Goal: Task Accomplishment & Management: Use online tool/utility

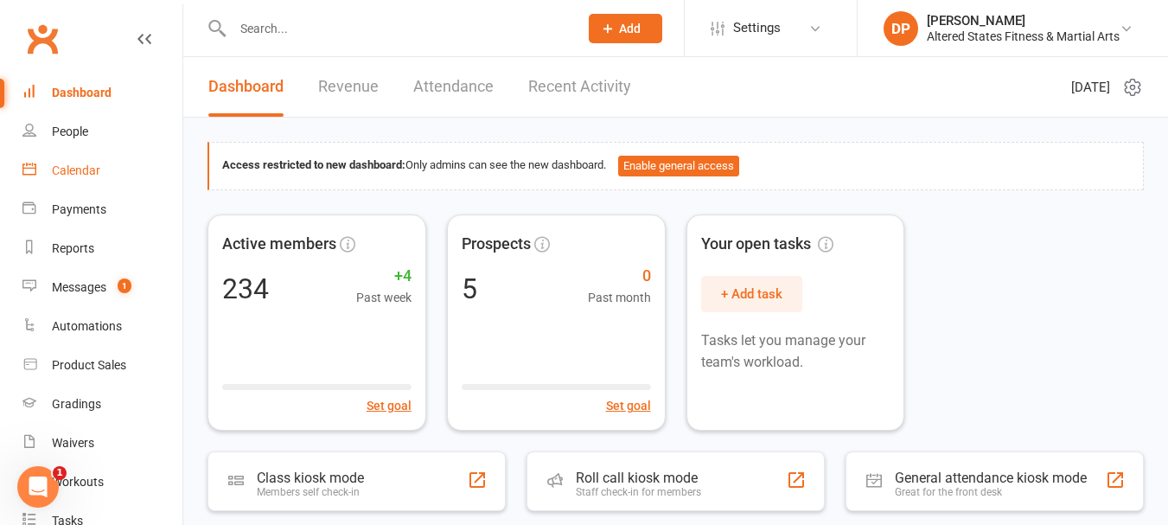
click at [94, 175] on div "Calendar" at bounding box center [76, 170] width 48 height 14
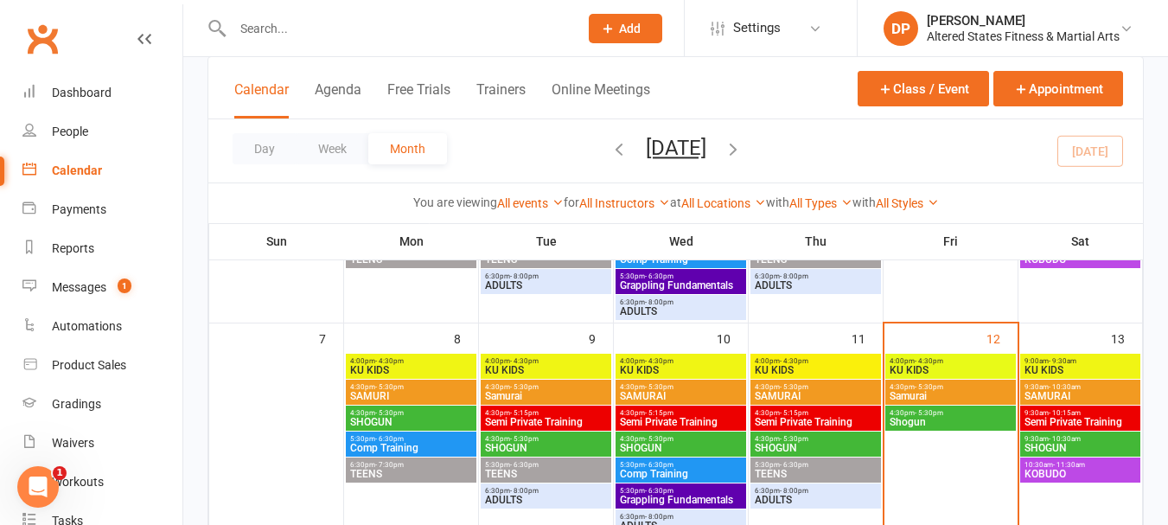
scroll to position [259, 0]
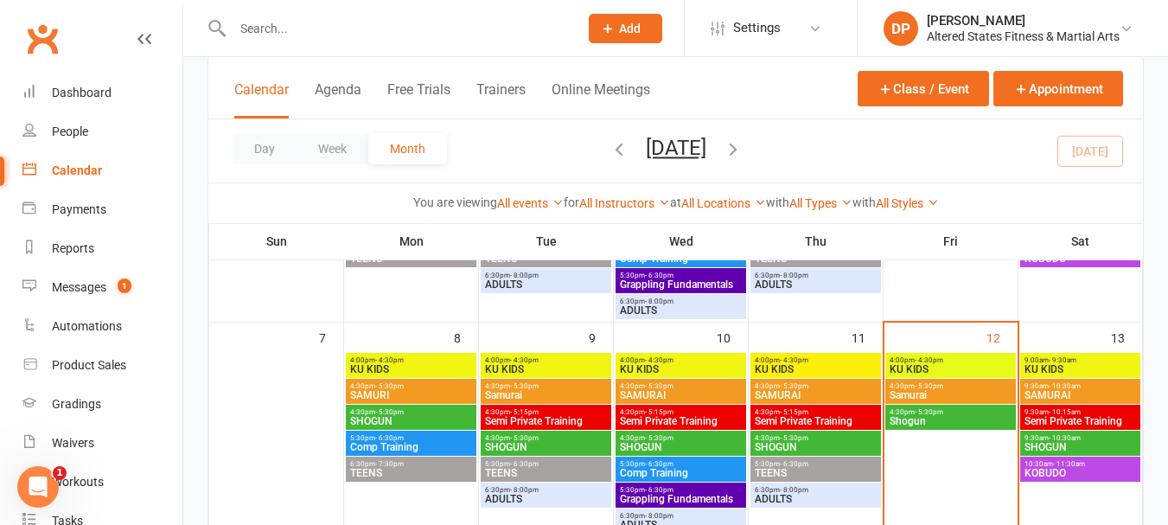
click at [815, 416] on span "Semi Private Training" at bounding box center [816, 421] width 124 height 10
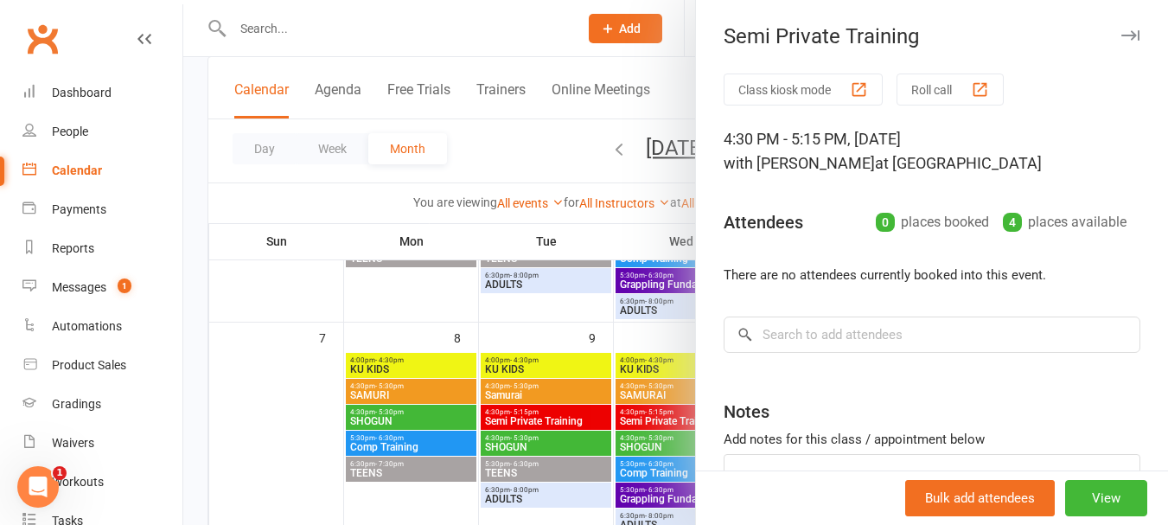
click at [774, 312] on div "Class kiosk mode Roll call 4:30 PM - 5:15 PM, [DATE] with [PERSON_NAME] at [GEO…" at bounding box center [932, 335] width 472 height 524
click at [775, 334] on input "search" at bounding box center [932, 334] width 417 height 36
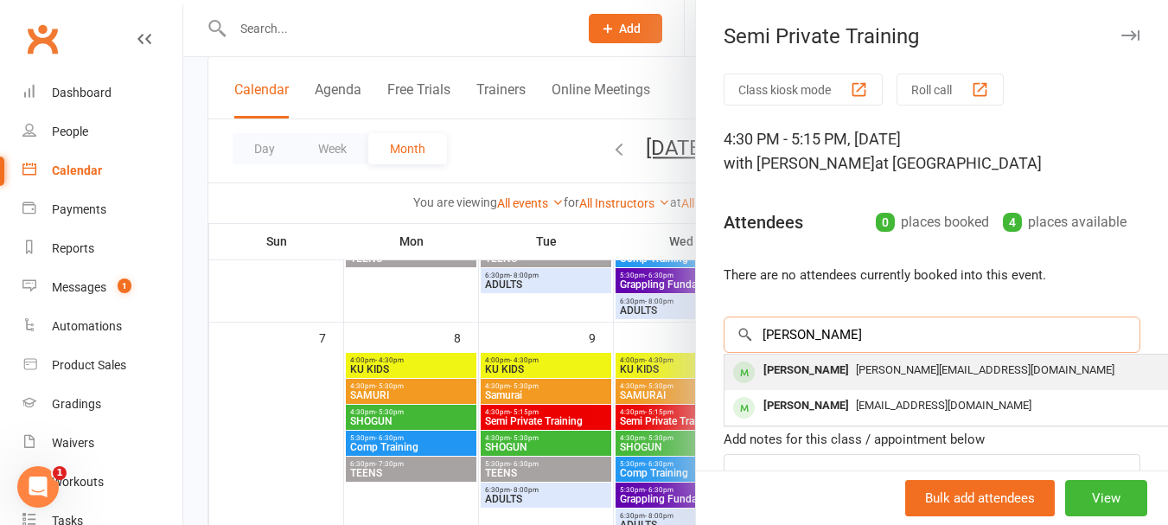
type input "[PERSON_NAME]"
click at [794, 372] on div "[PERSON_NAME]" at bounding box center [805, 370] width 99 height 25
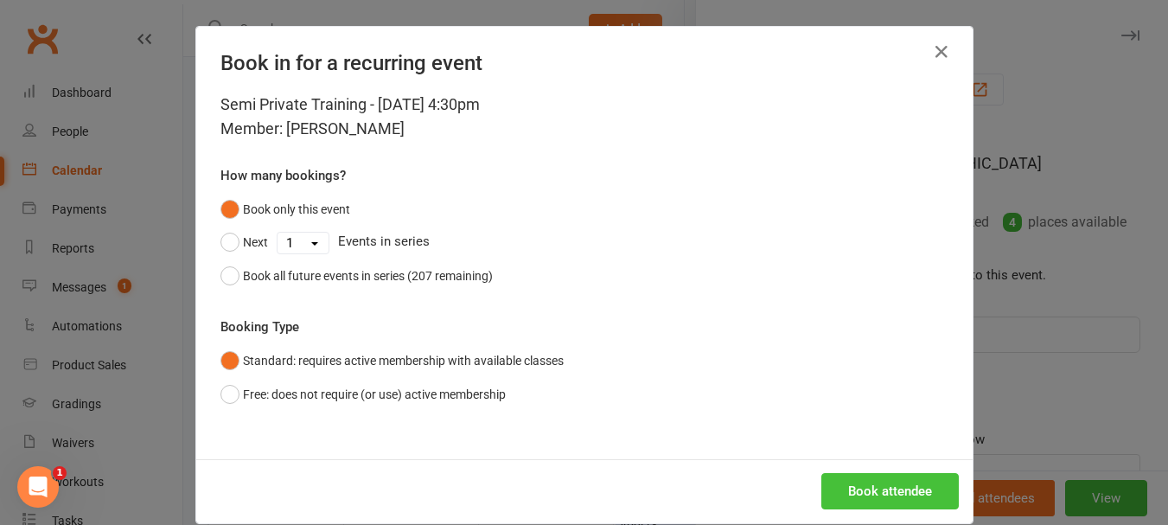
click at [830, 480] on button "Book attendee" at bounding box center [889, 491] width 137 height 36
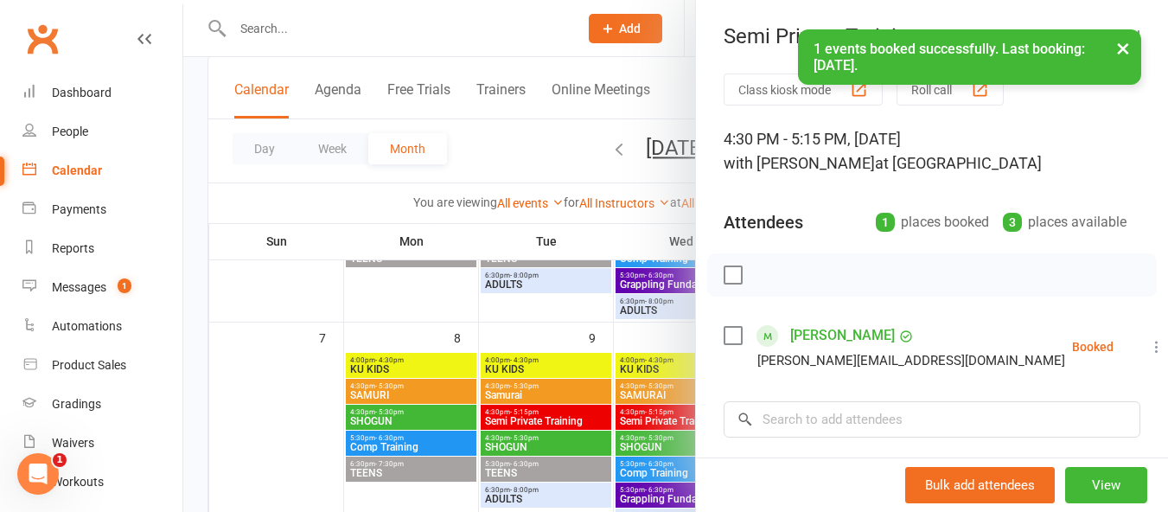
click at [731, 338] on label at bounding box center [732, 335] width 17 height 17
click at [763, 272] on icon "button" at bounding box center [771, 274] width 19 height 19
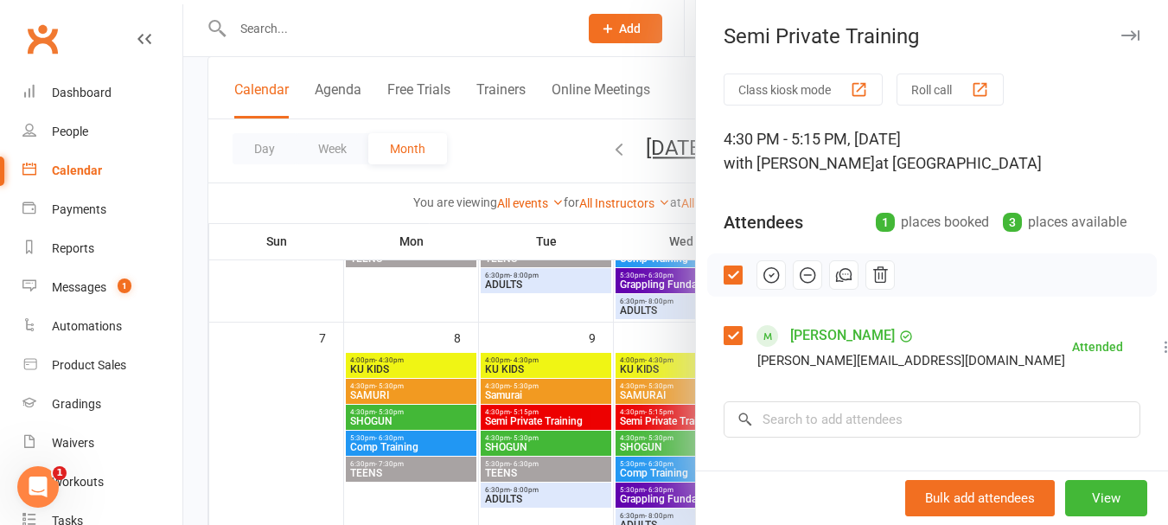
click at [1121, 34] on icon "button" at bounding box center [1130, 35] width 18 height 10
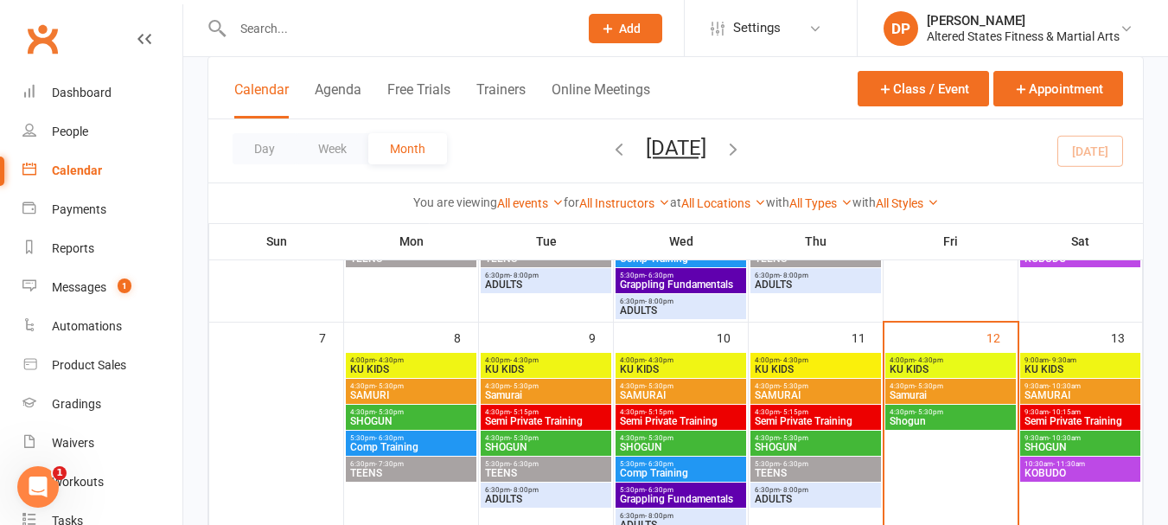
click at [258, 22] on input "text" at bounding box center [396, 28] width 339 height 24
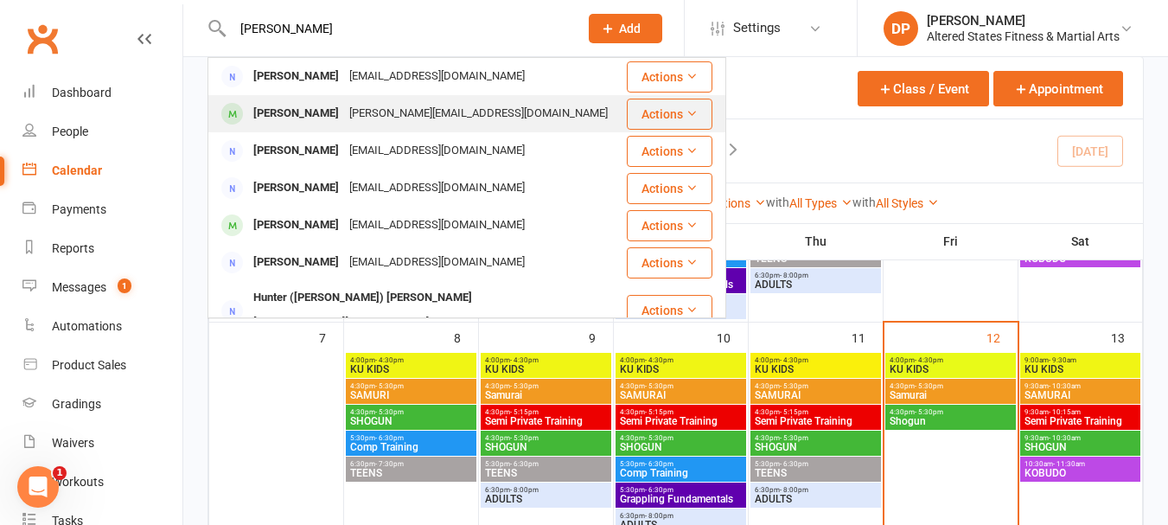
type input "[PERSON_NAME]"
click at [291, 113] on div "[PERSON_NAME]" at bounding box center [296, 113] width 96 height 25
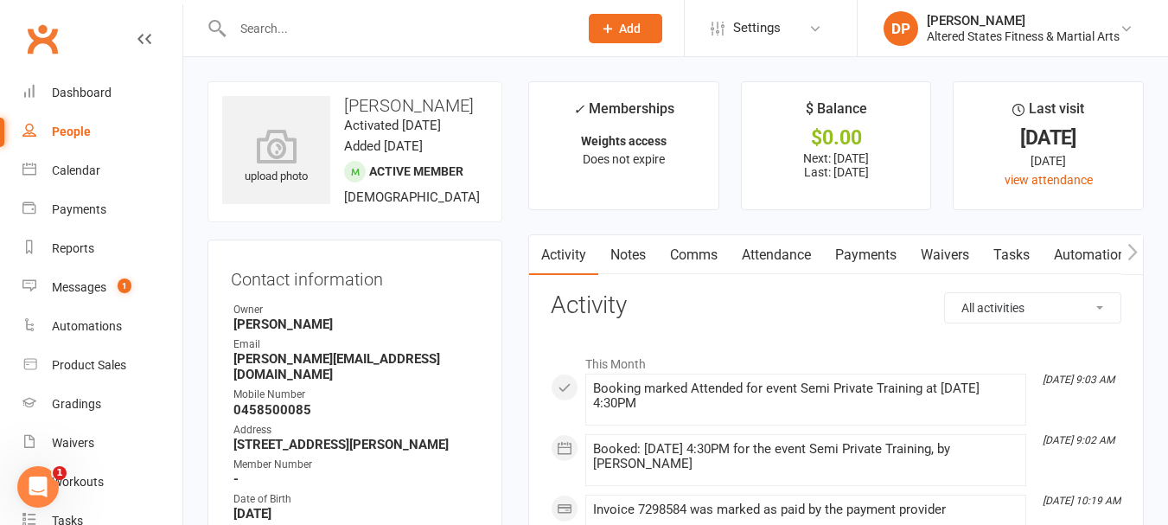
click at [1135, 253] on icon "button" at bounding box center [1132, 251] width 10 height 16
click at [1056, 254] on link "Workouts" at bounding box center [1056, 255] width 82 height 40
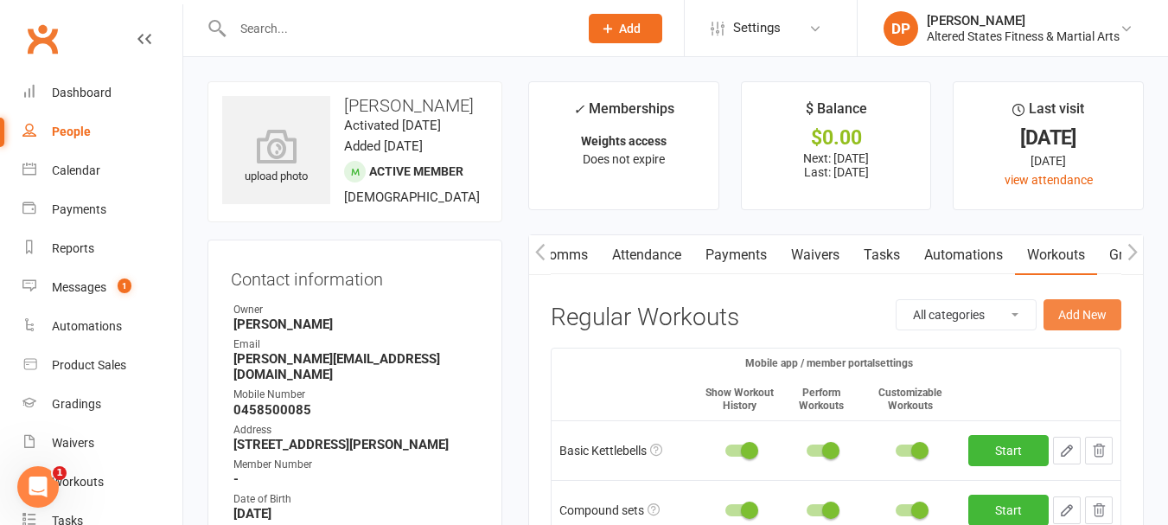
click at [1098, 321] on button "Add New" at bounding box center [1082, 314] width 78 height 31
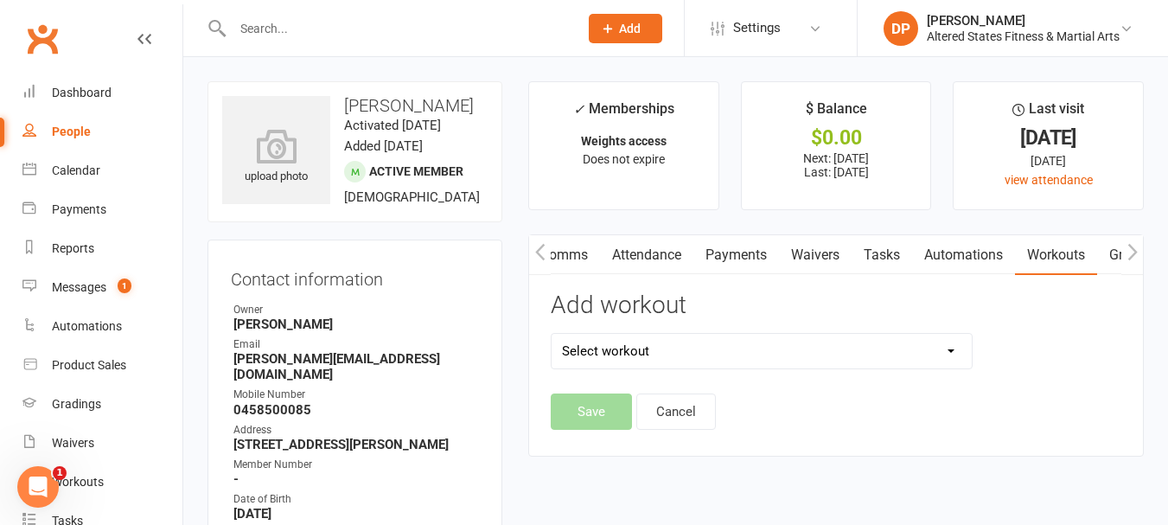
click at [954, 349] on select "Select workout 10 x 10 Sandbag Sess 45mins Free weights Basic Kettlebells Compo…" at bounding box center [762, 351] width 420 height 35
select select "6546"
click at [552, 334] on select "Select workout 10 x 10 Sandbag Sess 45mins Free weights Basic Kettlebells Compo…" at bounding box center [762, 351] width 420 height 35
click at [589, 419] on button "Save" at bounding box center [591, 411] width 81 height 36
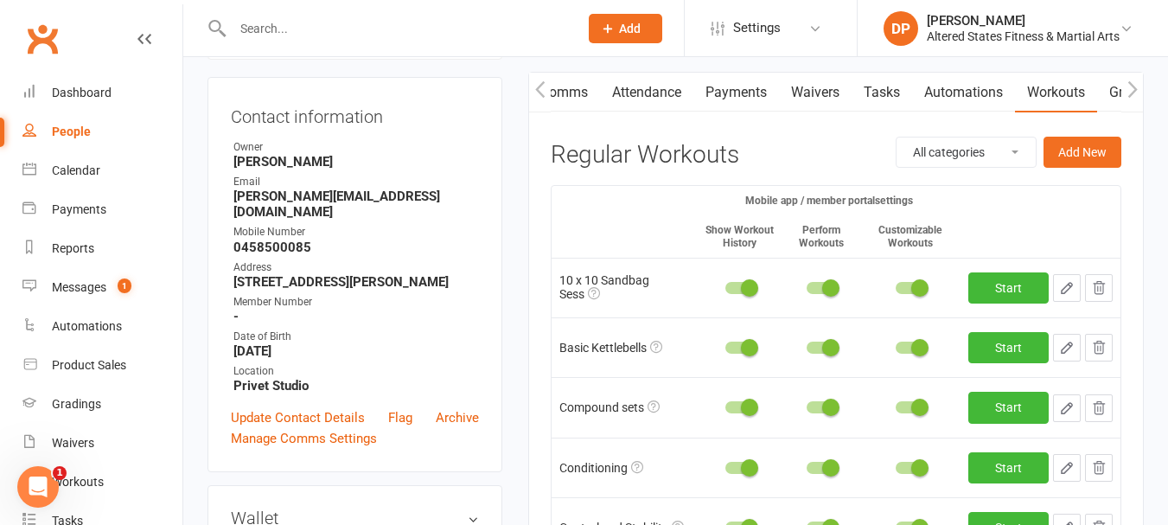
scroll to position [173, 0]
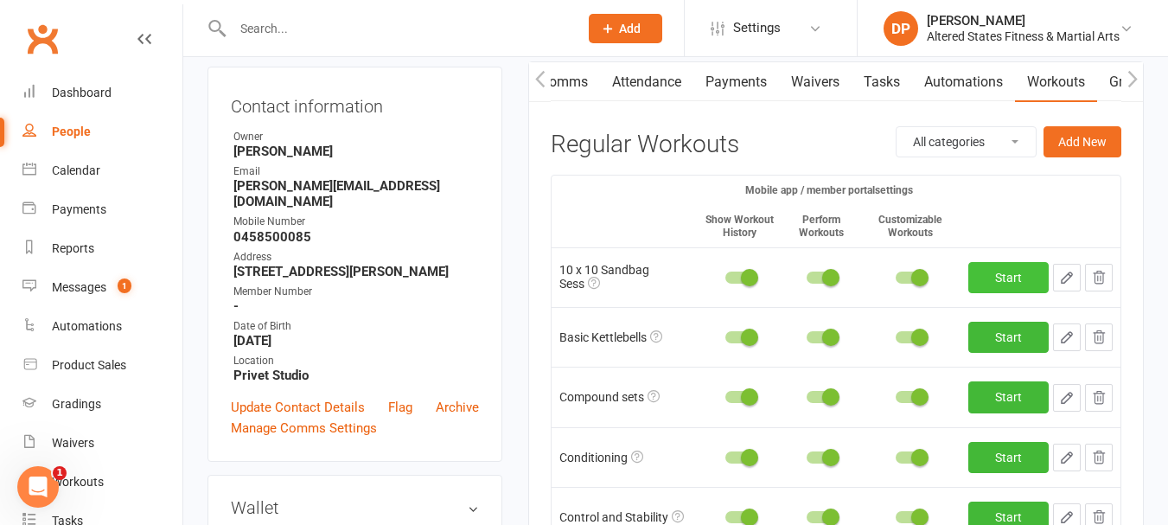
click at [992, 279] on link "Start" at bounding box center [1008, 277] width 80 height 31
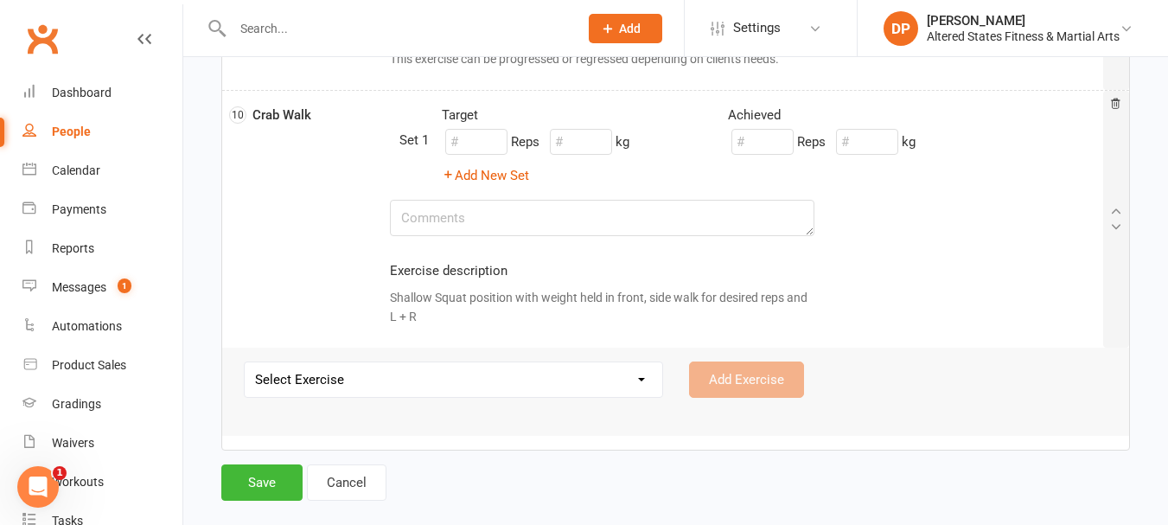
scroll to position [2031, 0]
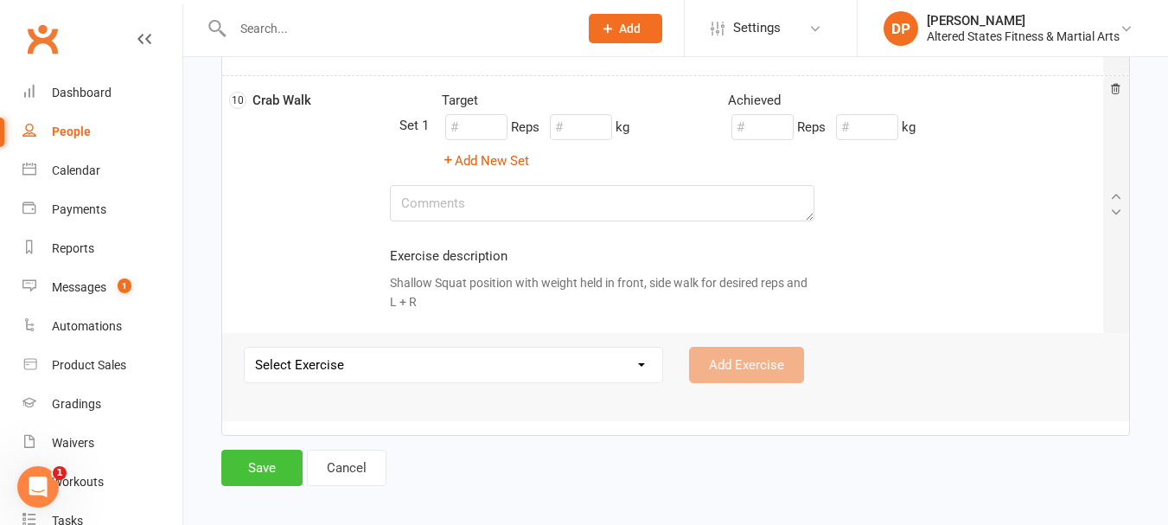
click at [264, 463] on button "Save" at bounding box center [261, 468] width 81 height 36
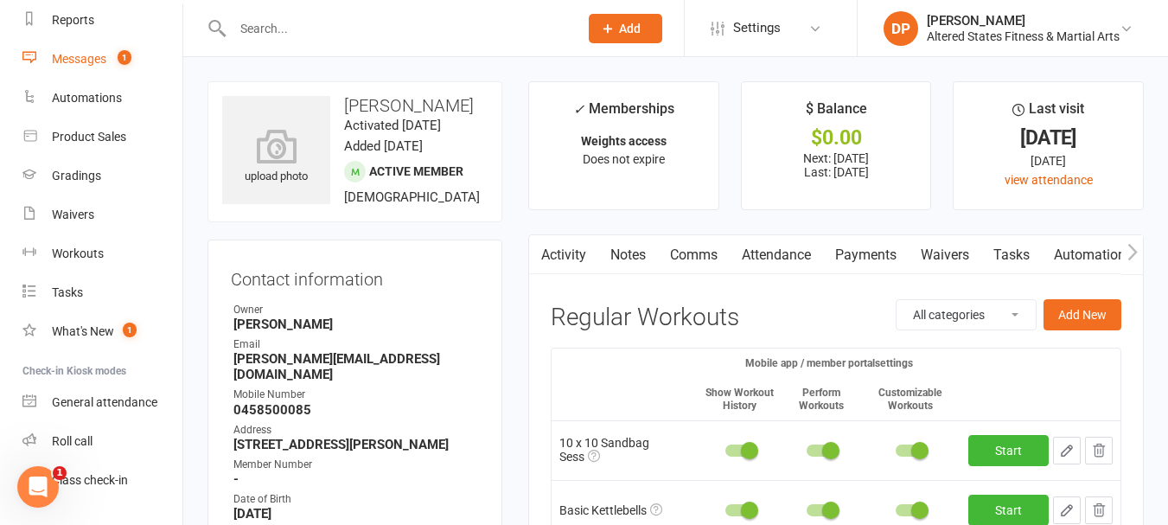
scroll to position [259, 0]
